Goal: Find specific page/section: Find specific page/section

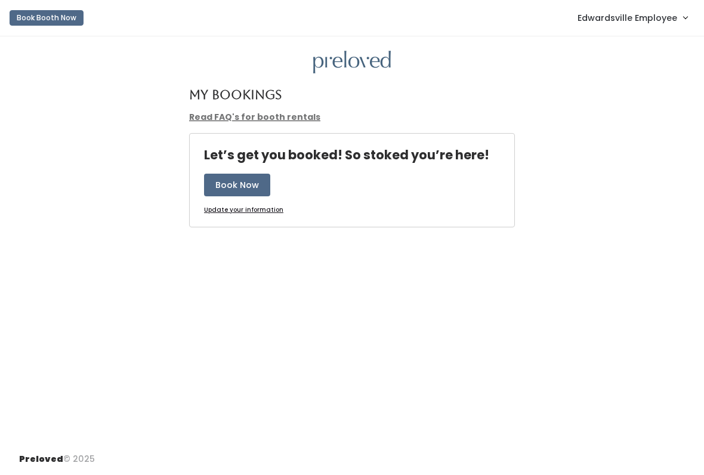
click at [617, 29] on link "Edwardsville Employee" at bounding box center [633, 18] width 134 height 26
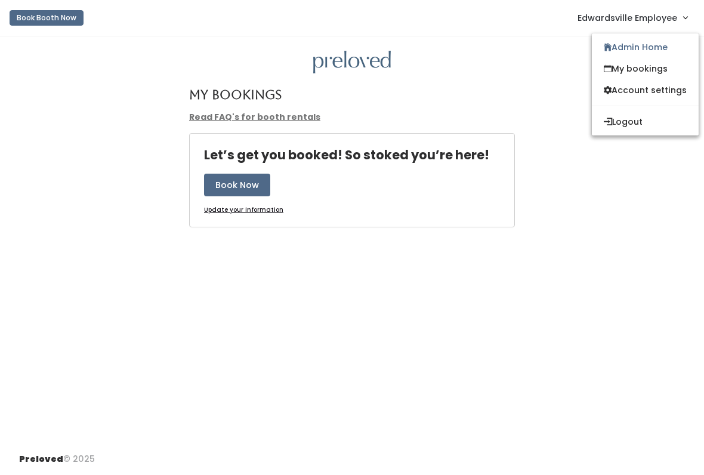
click at [650, 51] on link "Admin Home" at bounding box center [645, 46] width 107 height 21
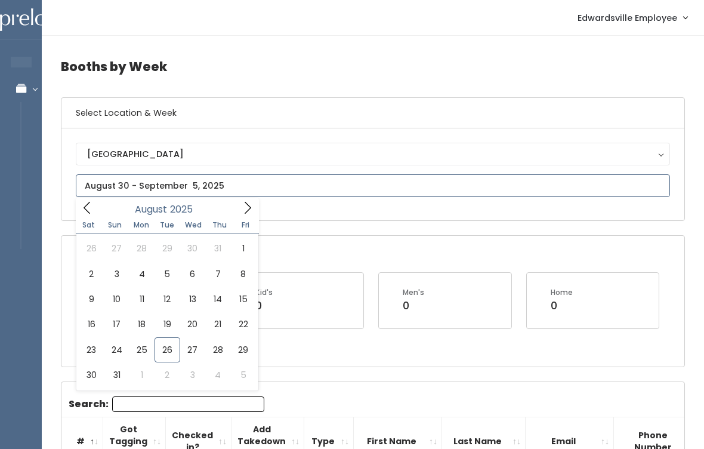
click at [245, 214] on icon at bounding box center [247, 207] width 13 height 13
click at [83, 211] on icon at bounding box center [87, 207] width 13 height 13
type input "[DATE] to [DATE]"
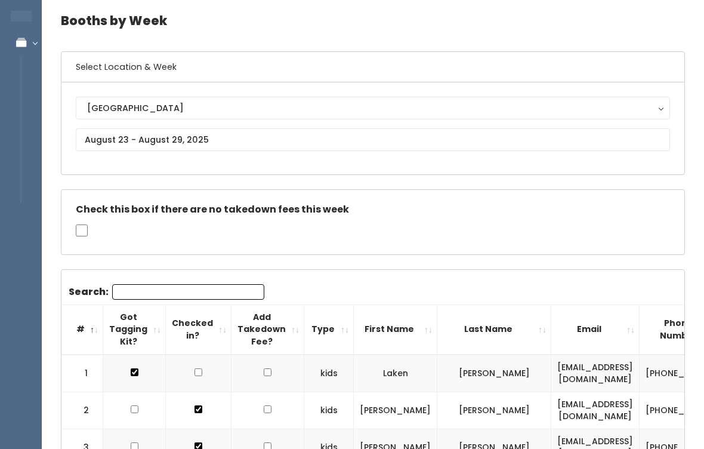
scroll to position [11, 0]
